Goal: Use online tool/utility: Utilize a website feature to perform a specific function

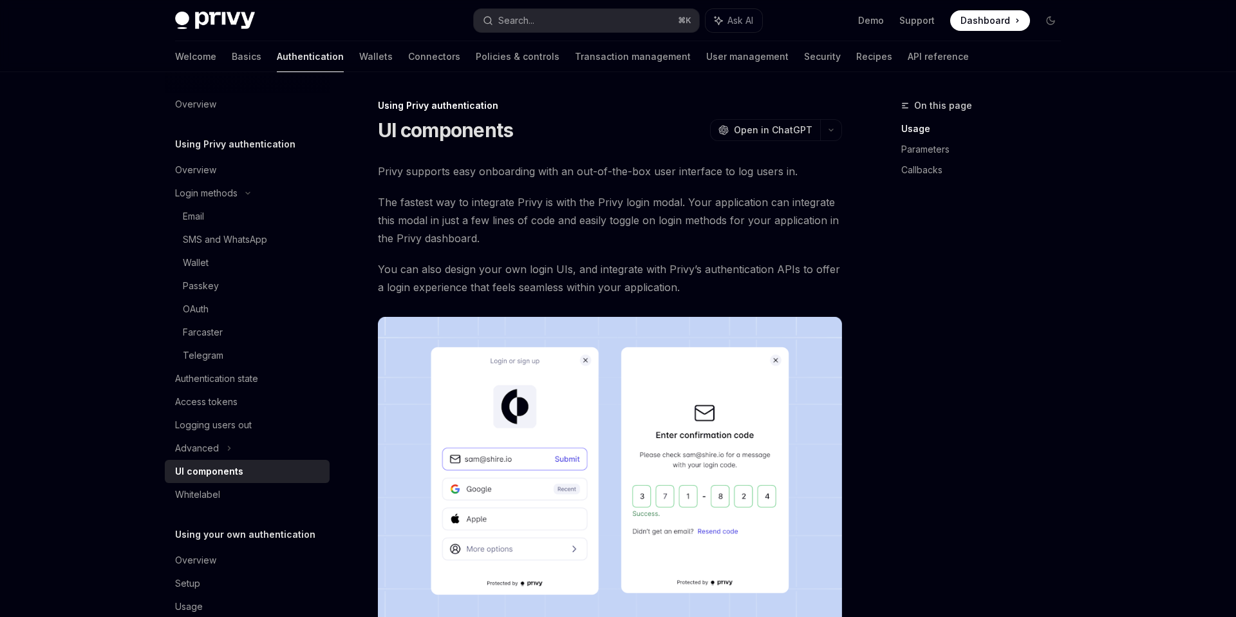
scroll to position [0, 225]
click at [908, 50] on link "API reference" at bounding box center [938, 56] width 61 height 31
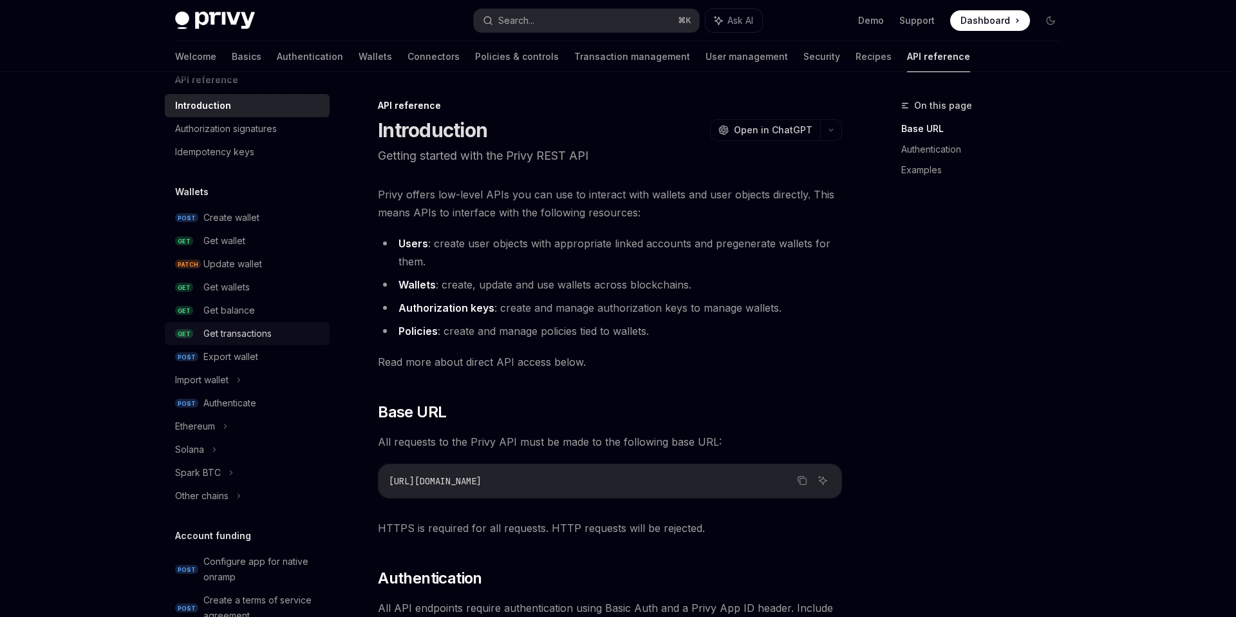
scroll to position [25, 0]
click at [232, 319] on link "GET Get transactions" at bounding box center [247, 328] width 165 height 23
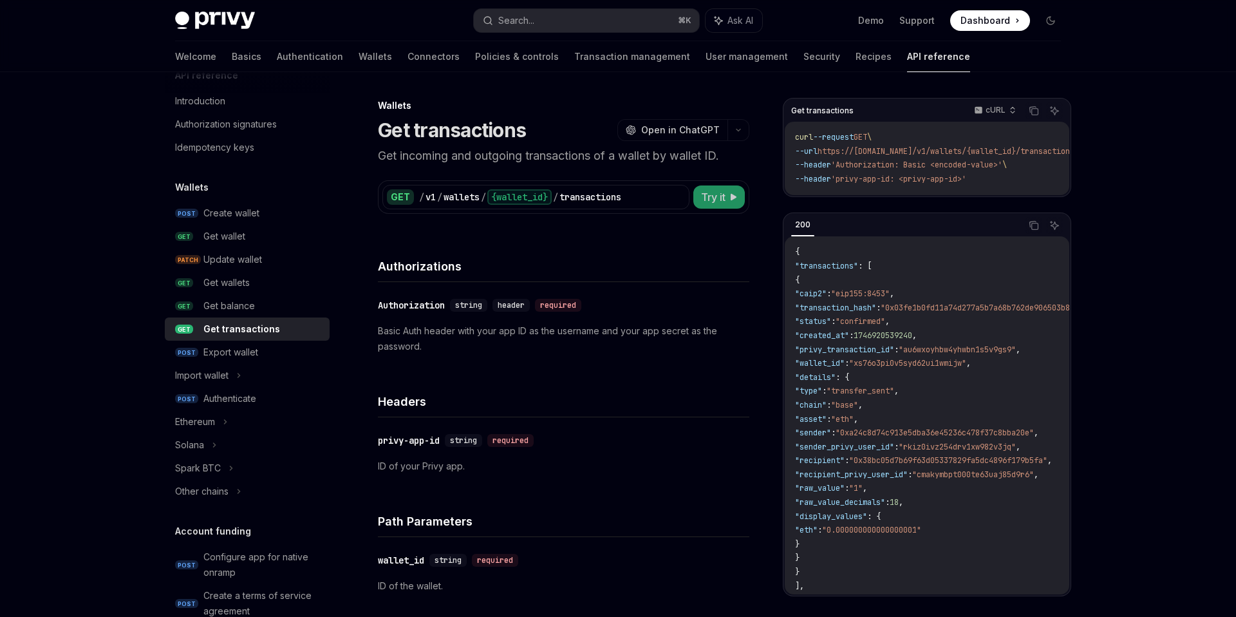
click at [711, 189] on span "Try it" at bounding box center [713, 196] width 24 height 15
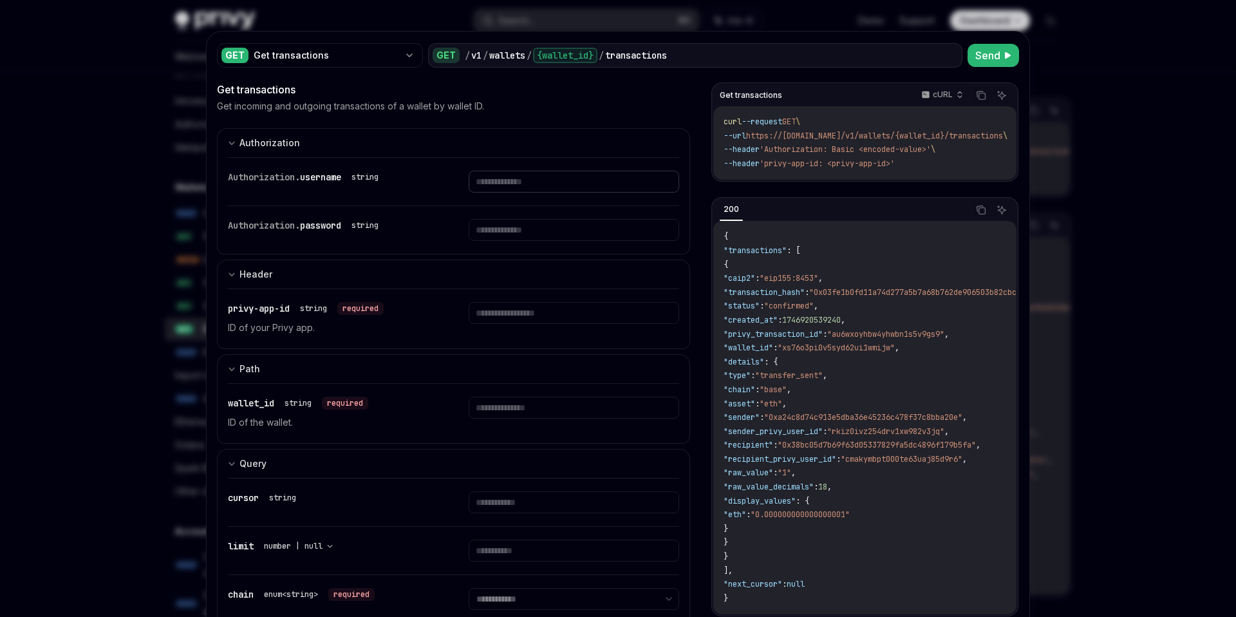
click at [531, 179] on input "text" at bounding box center [574, 182] width 210 height 22
click at [501, 183] on input "text" at bounding box center [574, 182] width 210 height 22
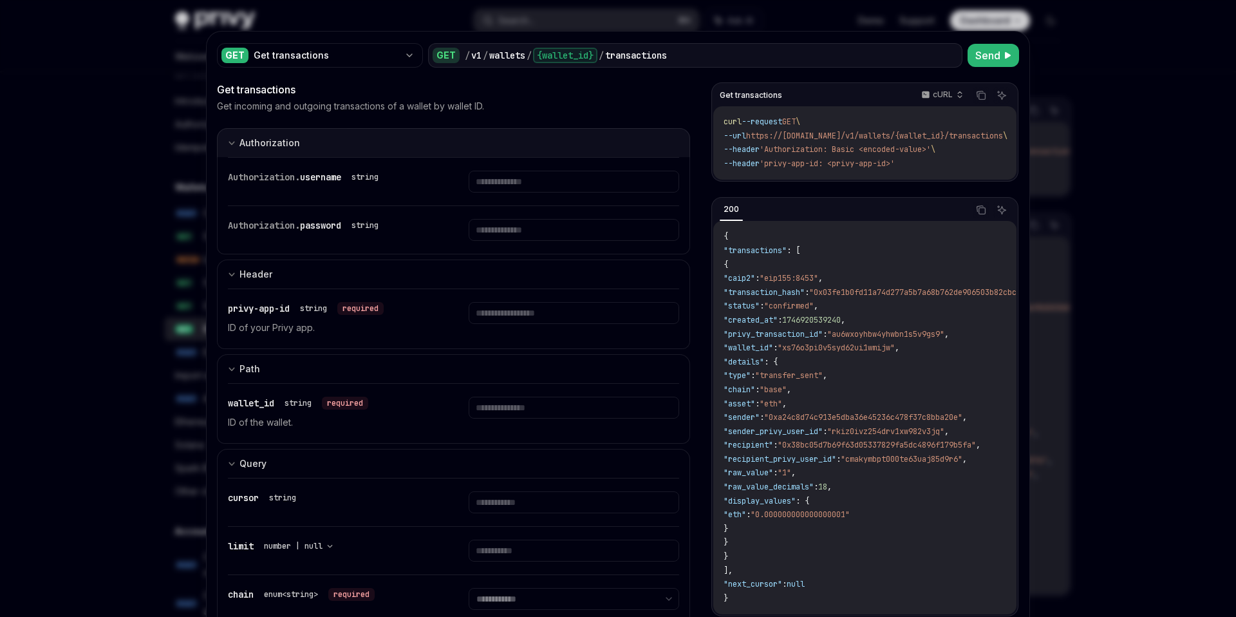
click at [482, 153] on button "Authorization appSecretAuth" at bounding box center [453, 142] width 473 height 29
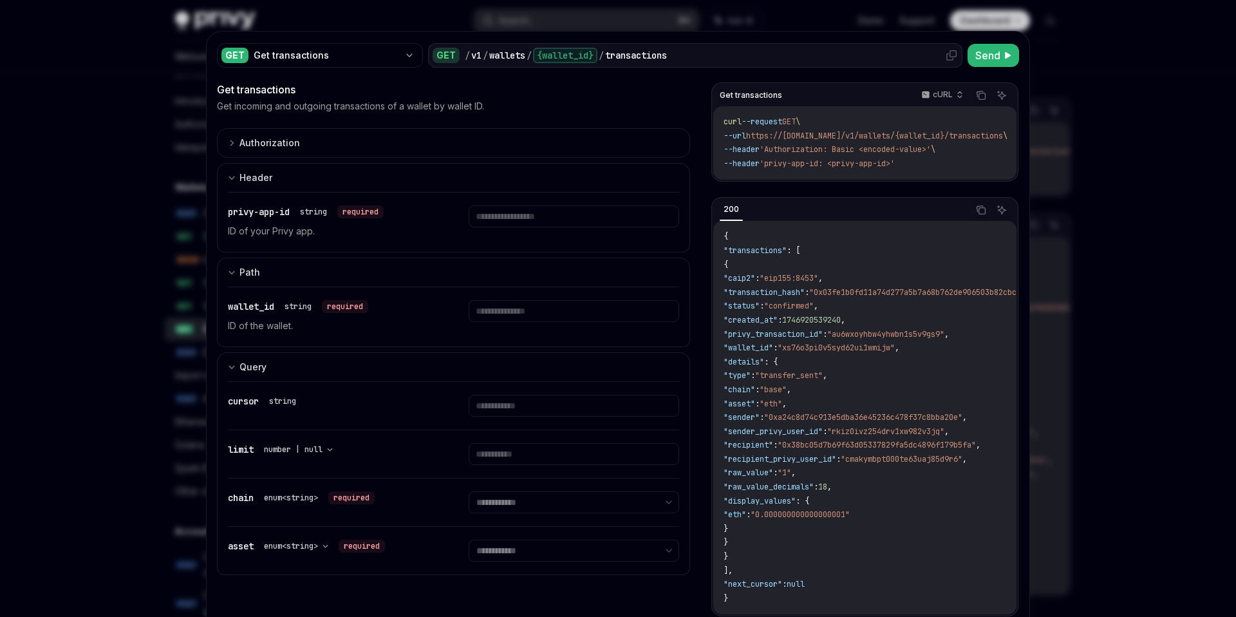
click at [569, 51] on div "{wallet_id}" at bounding box center [565, 55] width 64 height 15
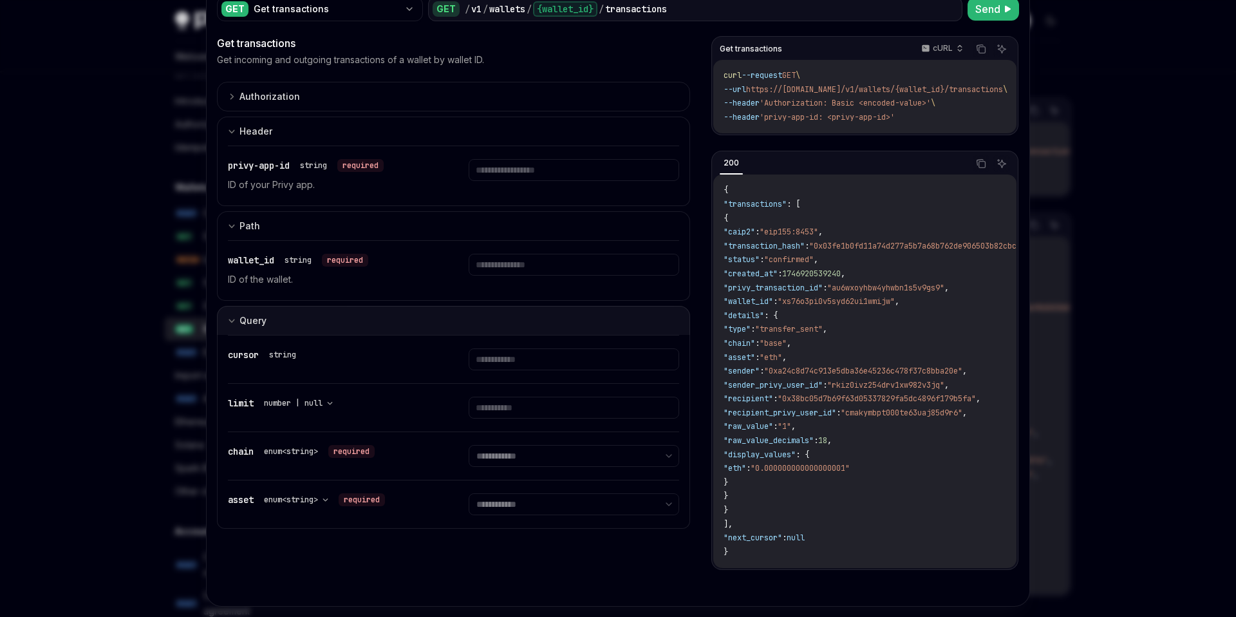
scroll to position [52, 0]
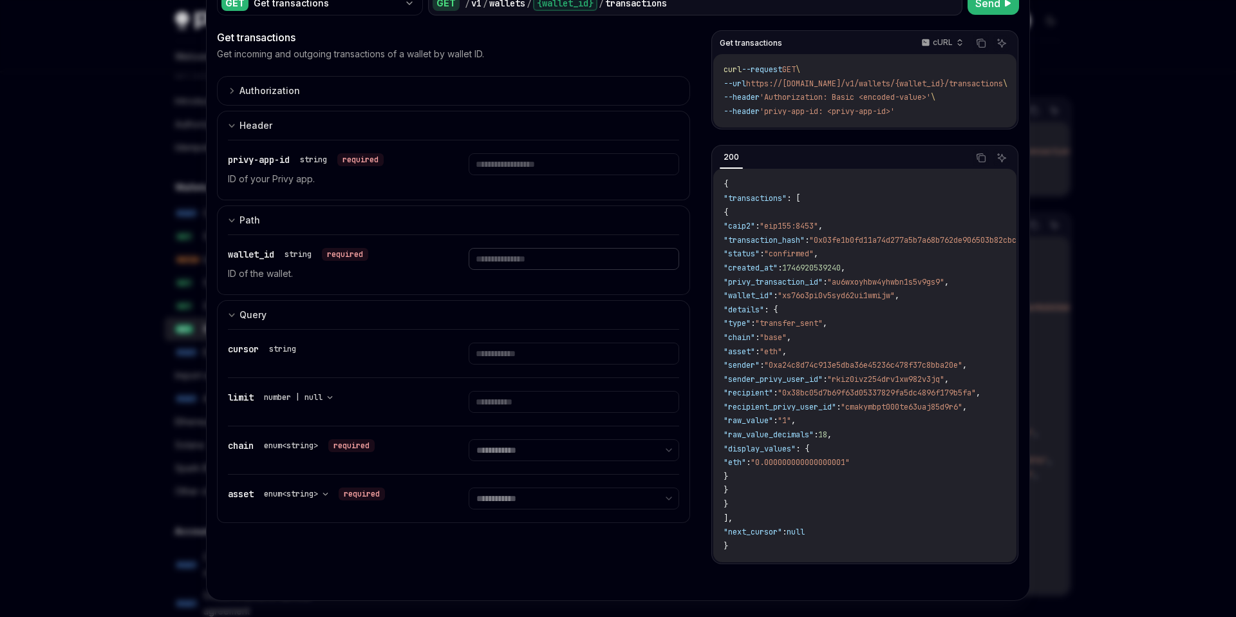
click at [0, 0] on input "text" at bounding box center [0, 0] width 0 height 0
click at [568, 454] on select "**********" at bounding box center [574, 450] width 210 height 22
click at [521, 503] on select "**********" at bounding box center [574, 498] width 210 height 22
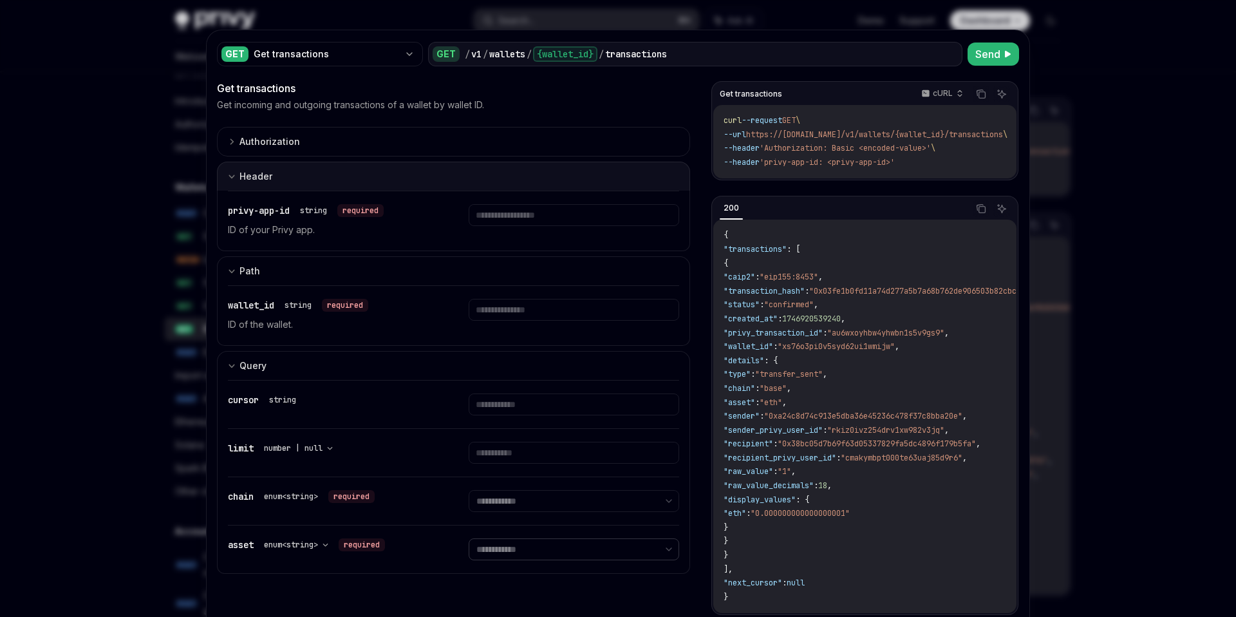
scroll to position [0, 0]
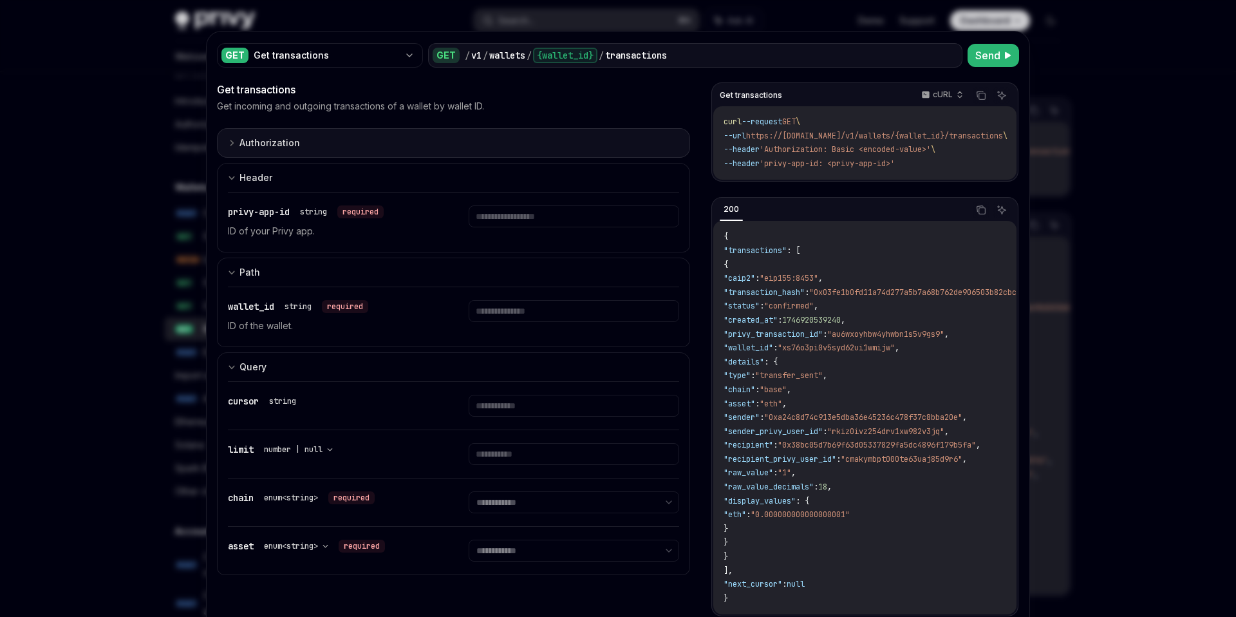
click at [468, 138] on button "Authorization appSecretAuth" at bounding box center [453, 143] width 473 height 30
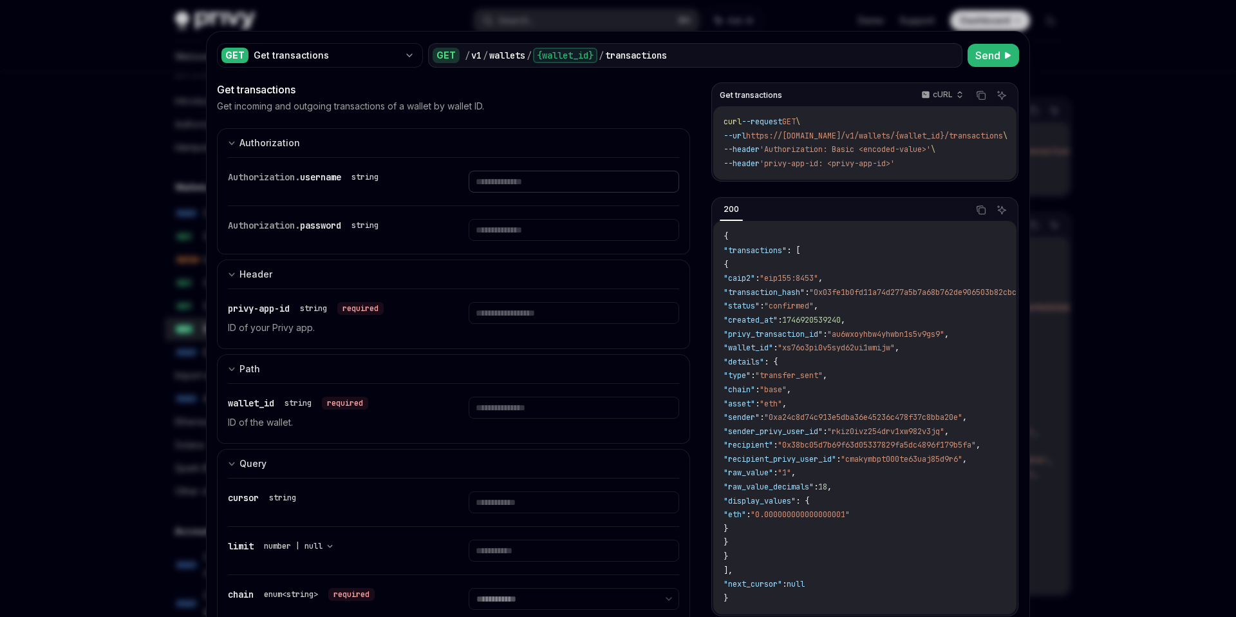
click at [508, 173] on input "text" at bounding box center [574, 182] width 210 height 22
type textarea "*"
